Goal: Find specific page/section

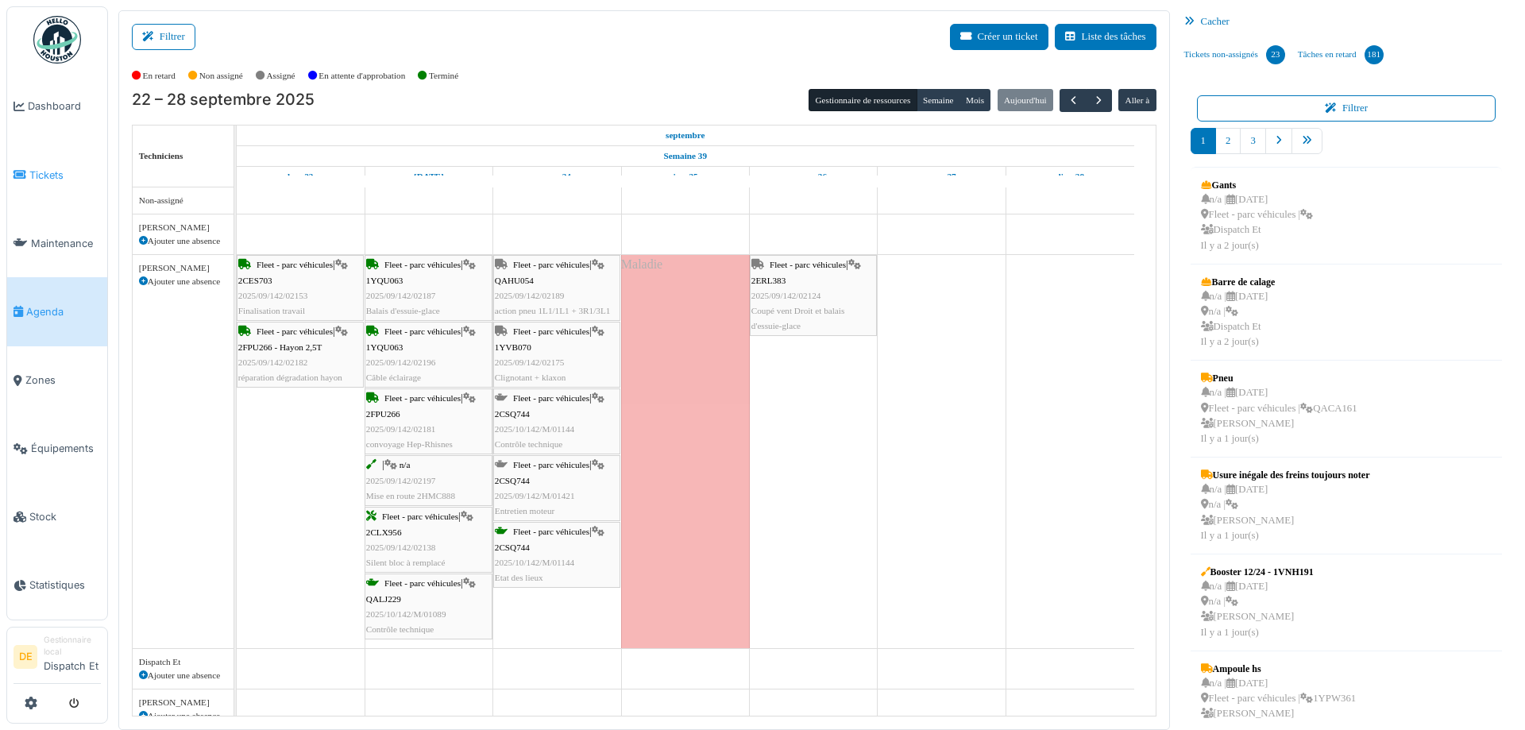
click at [57, 175] on span "Tickets" at bounding box center [64, 175] width 71 height 15
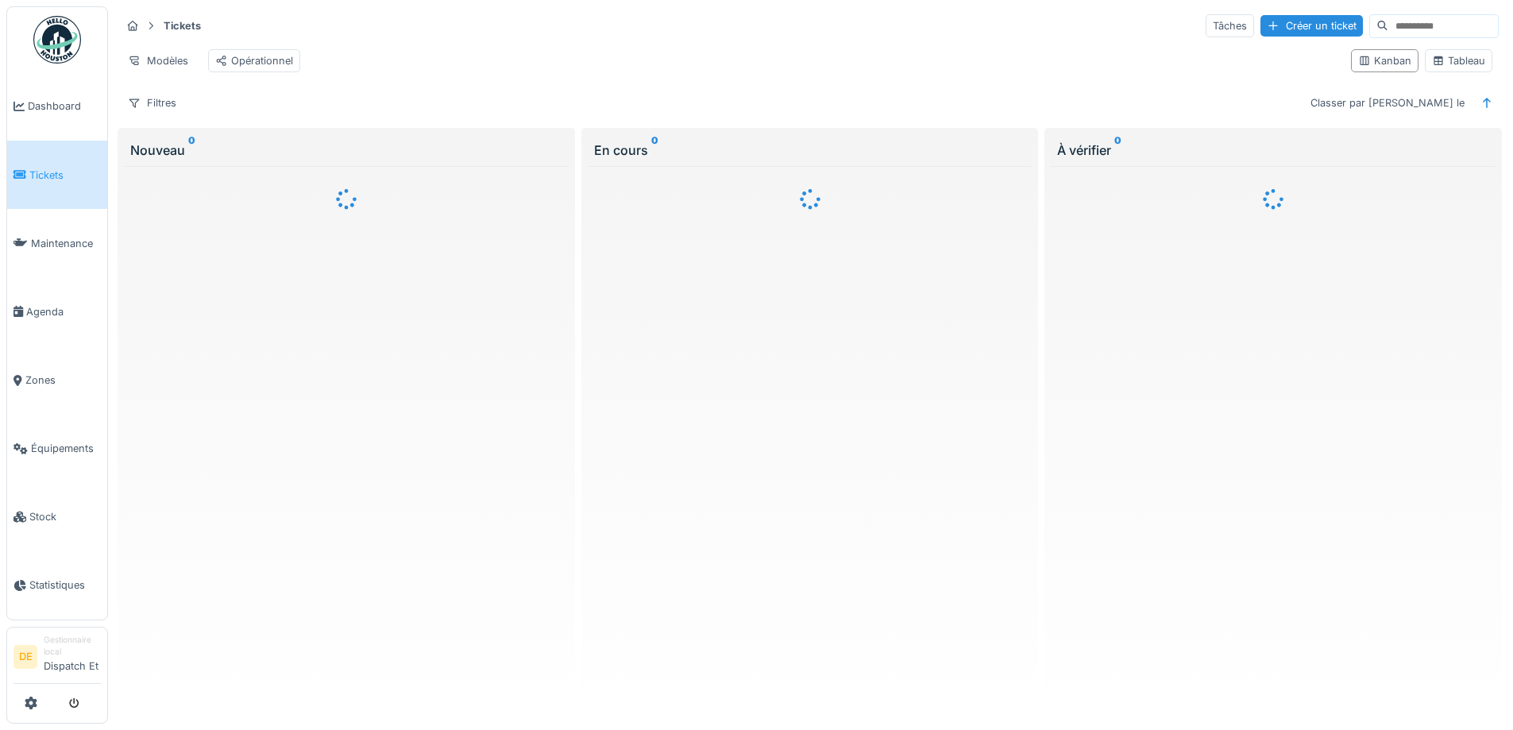
click at [1388, 28] on input at bounding box center [1443, 26] width 110 height 22
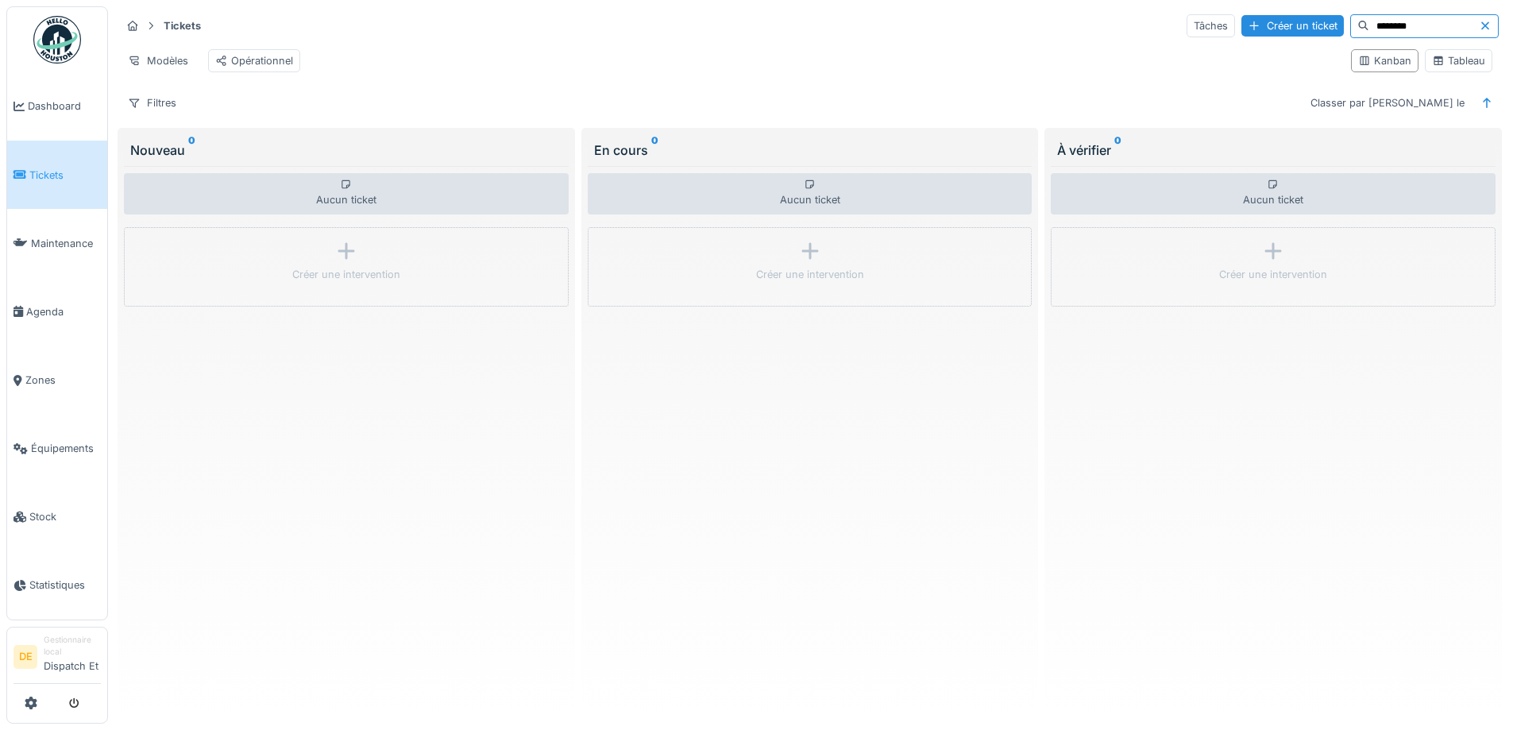
type input "********"
click at [1481, 24] on icon at bounding box center [1485, 25] width 8 height 8
